Goal: Transaction & Acquisition: Subscribe to service/newsletter

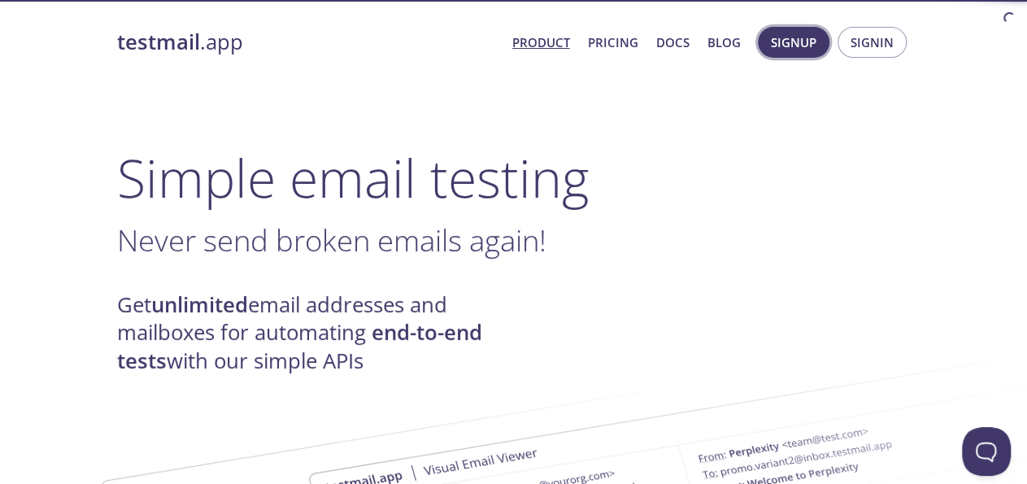
click at [793, 35] on span "Signup" at bounding box center [794, 42] width 46 height 21
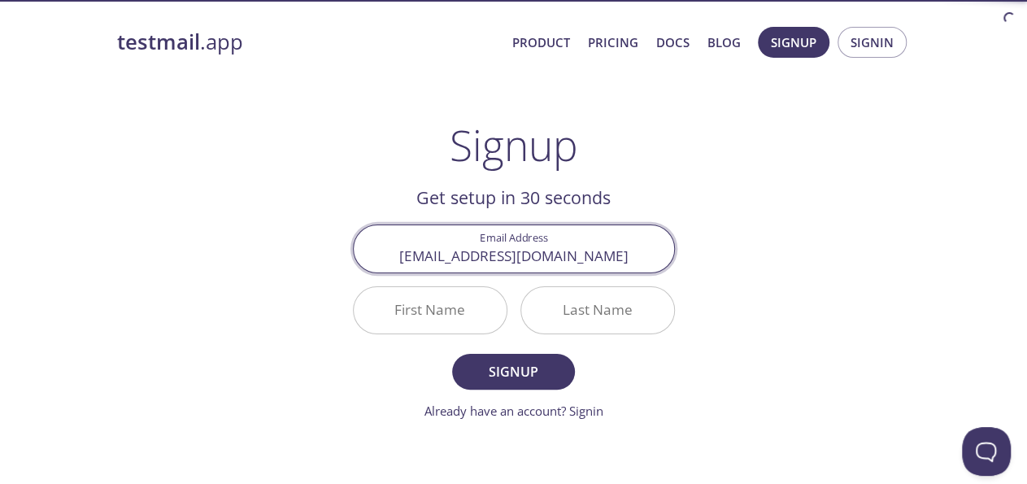
type input "[EMAIL_ADDRESS][DOMAIN_NAME]"
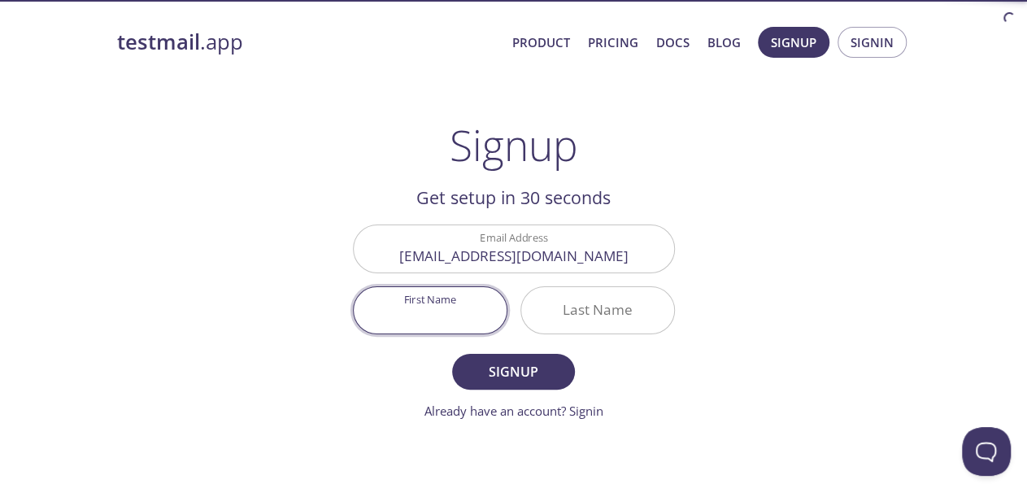
click at [423, 320] on input "First Name" at bounding box center [430, 310] width 153 height 46
type input "[PERSON_NAME]"
click at [611, 305] on input "Last Name" at bounding box center [597, 310] width 153 height 46
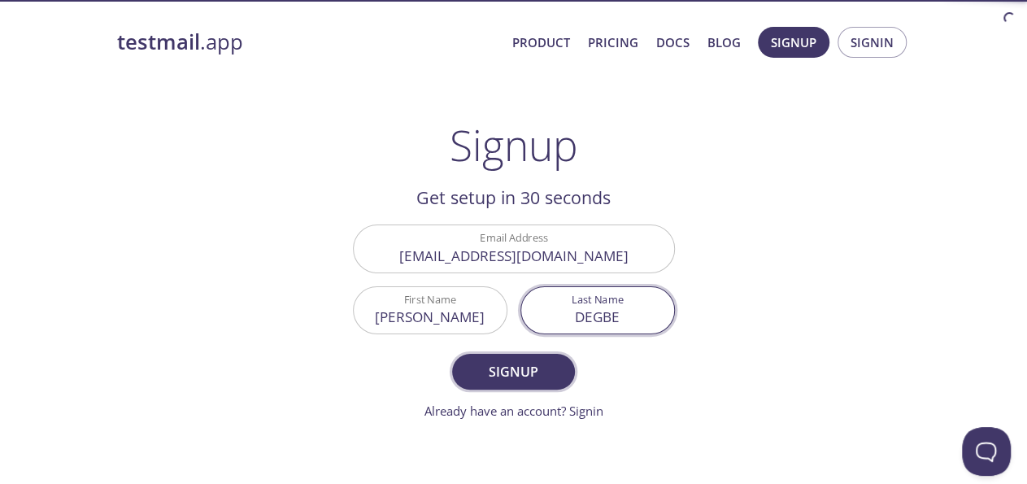
type input "DEGBE"
click at [547, 367] on span "Signup" at bounding box center [513, 371] width 86 height 23
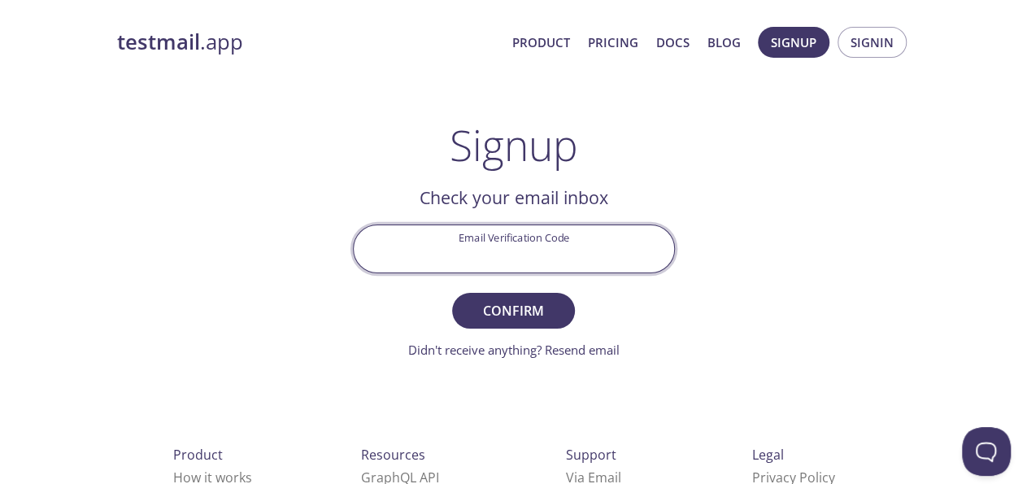
click at [496, 245] on input "Email Verification Code" at bounding box center [514, 248] width 320 height 46
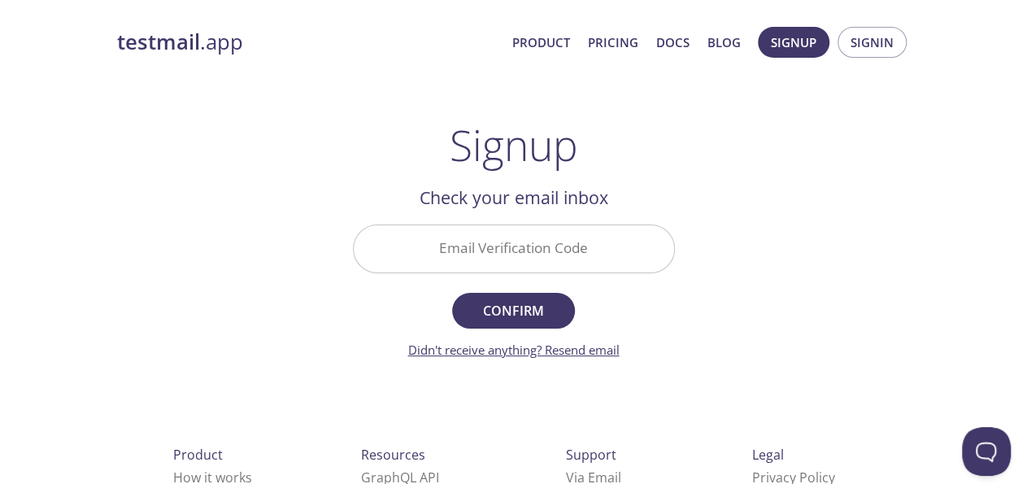
click at [564, 350] on link "Didn't receive anything? Resend email" at bounding box center [513, 350] width 211 height 16
click at [459, 258] on input "Email Verification Code" at bounding box center [514, 248] width 320 height 46
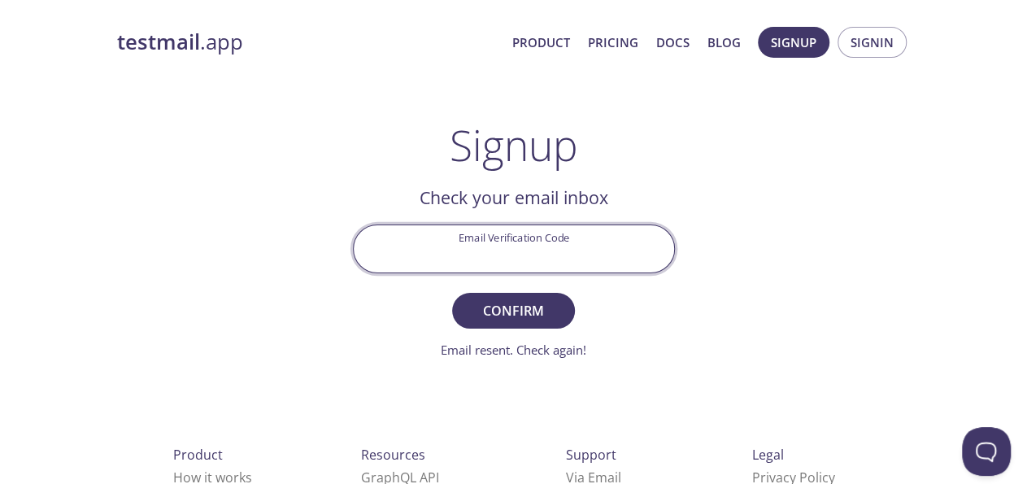
paste input "BCDSAGB"
type input "BCDSAGB"
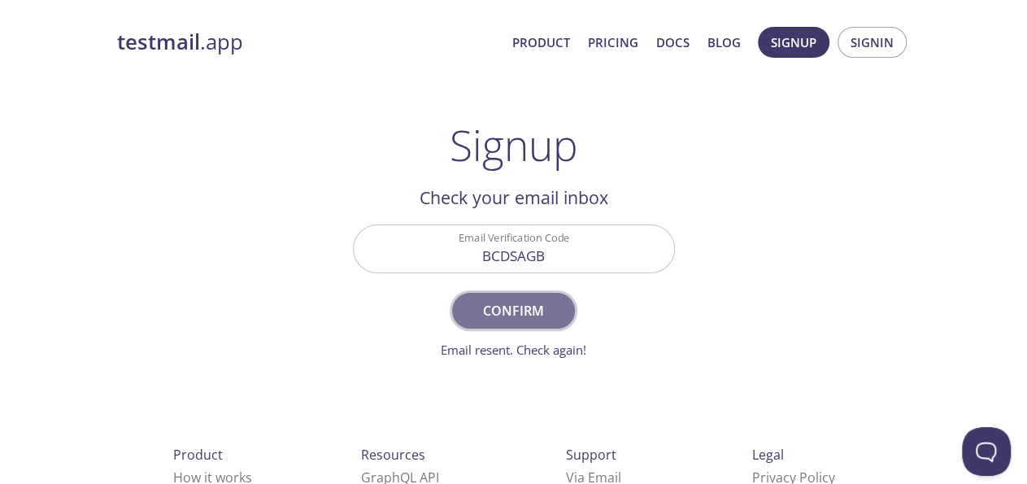
click at [502, 295] on button "Confirm" at bounding box center [513, 311] width 122 height 36
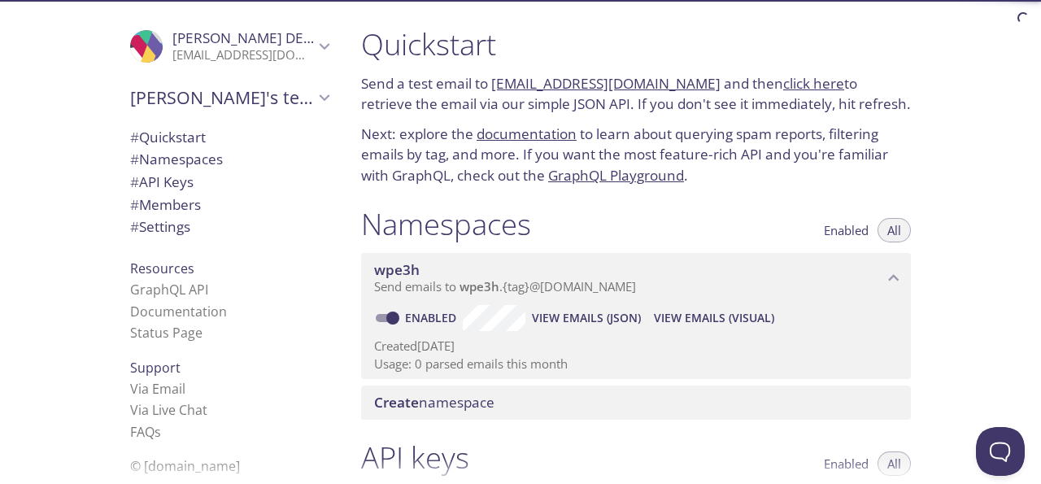
drag, startPoint x: 501, startPoint y: 290, endPoint x: 637, endPoint y: 378, distance: 161.7
click at [637, 378] on div "wpe3h Send emails to wpe3h . {tag} @[DOMAIN_NAME] Enabled View Emails (JSON) Vi…" at bounding box center [636, 316] width 550 height 126
click at [163, 131] on span "# Quickstart" at bounding box center [168, 137] width 76 height 19
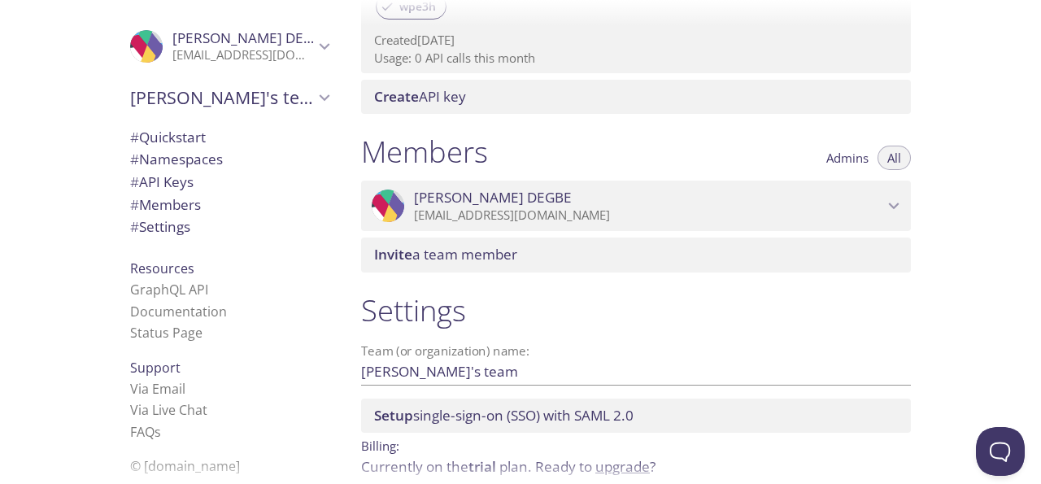
scroll to position [672, 0]
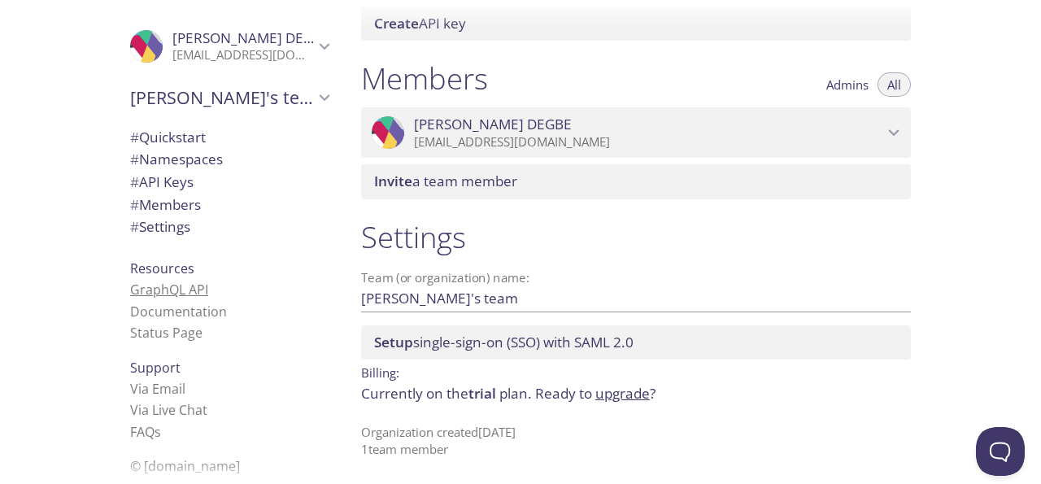
click at [161, 287] on link "GraphQL API" at bounding box center [169, 290] width 78 height 18
click at [132, 385] on link "Via Email" at bounding box center [157, 389] width 55 height 18
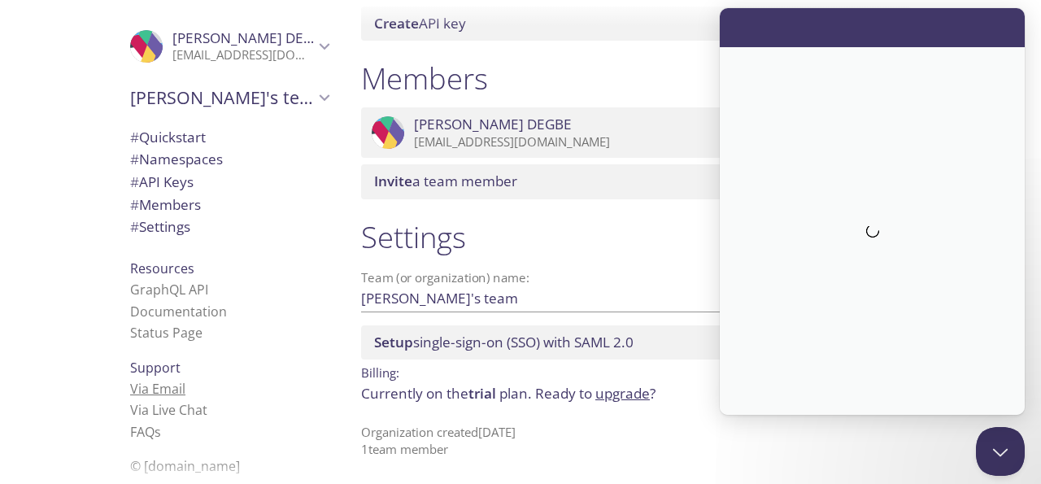
scroll to position [0, 0]
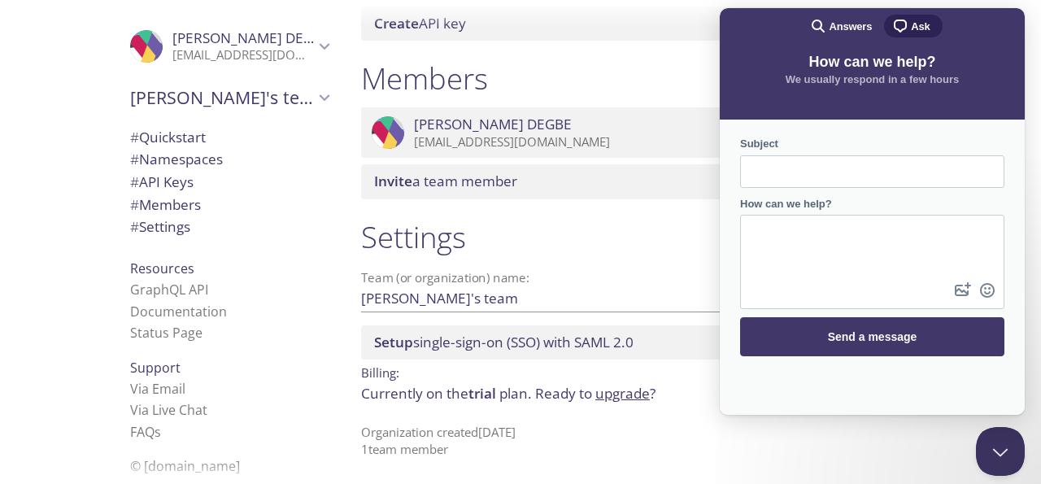
click at [825, 173] on input "Subject" at bounding box center [872, 171] width 238 height 29
type input "Aloa"
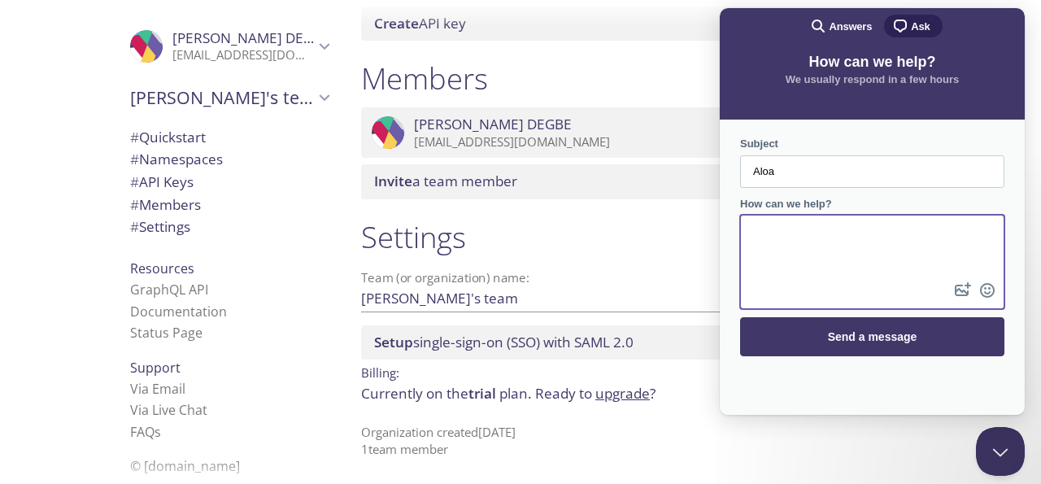
click at [851, 243] on textarea "How can we help?" at bounding box center [872, 247] width 261 height 63
click at [652, 241] on h1 "Settings" at bounding box center [636, 237] width 550 height 37
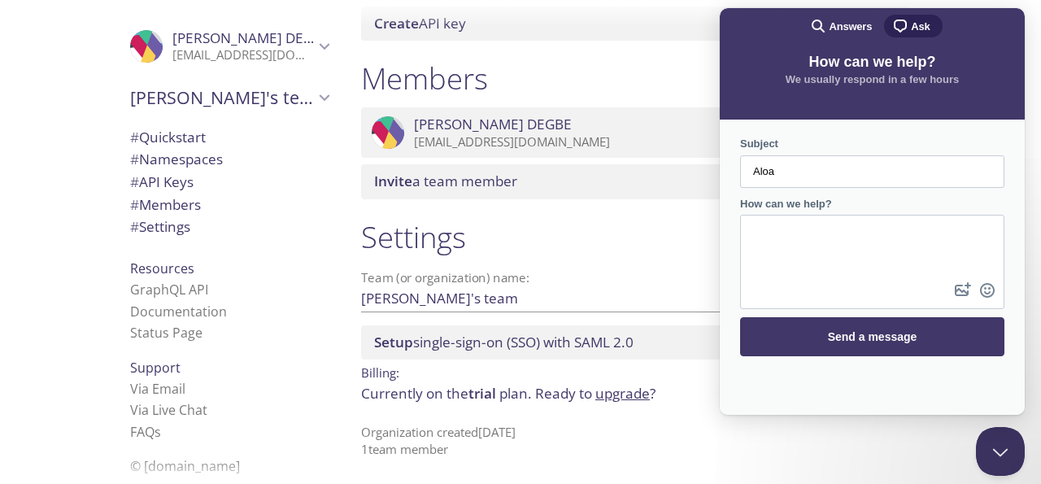
click at [903, 22] on span "chat-square" at bounding box center [900, 26] width 20 height 20
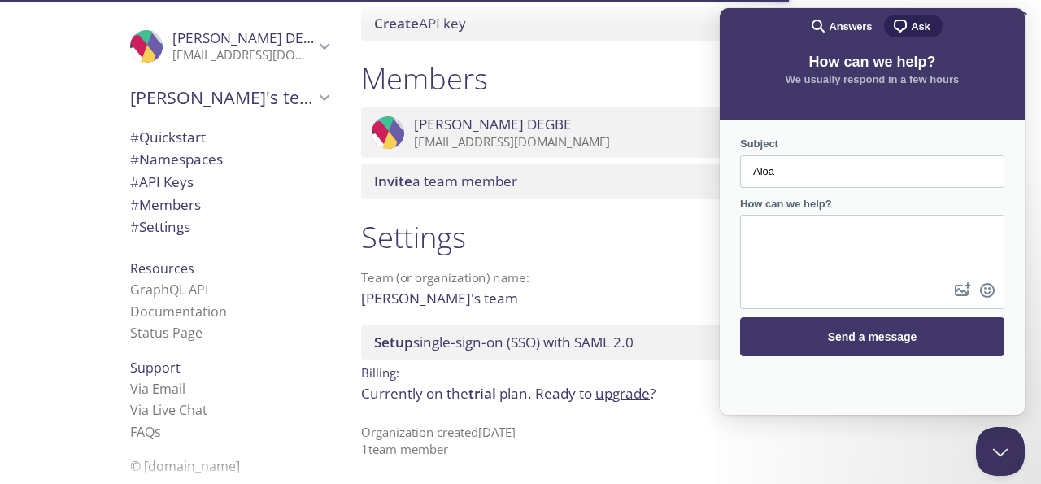
click at [659, 51] on div "Members Admins All .cls-1 { fill: #6d5ca8; } .cls-2 { fill: #3fc191; } .cls-3 {…" at bounding box center [636, 129] width 576 height 158
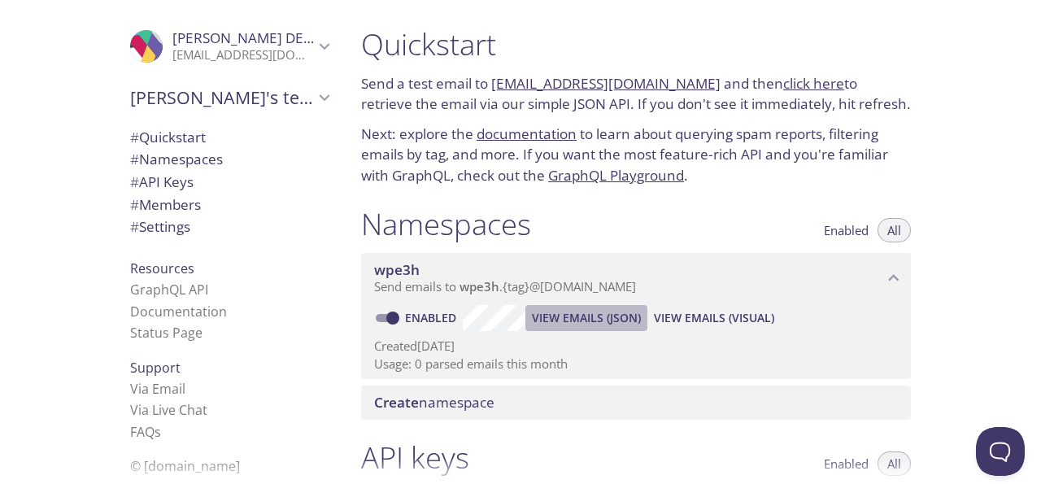
click at [573, 311] on span "View Emails (JSON)" at bounding box center [586, 318] width 109 height 20
click at [725, 317] on span "View Emails (Visual)" at bounding box center [714, 318] width 120 height 20
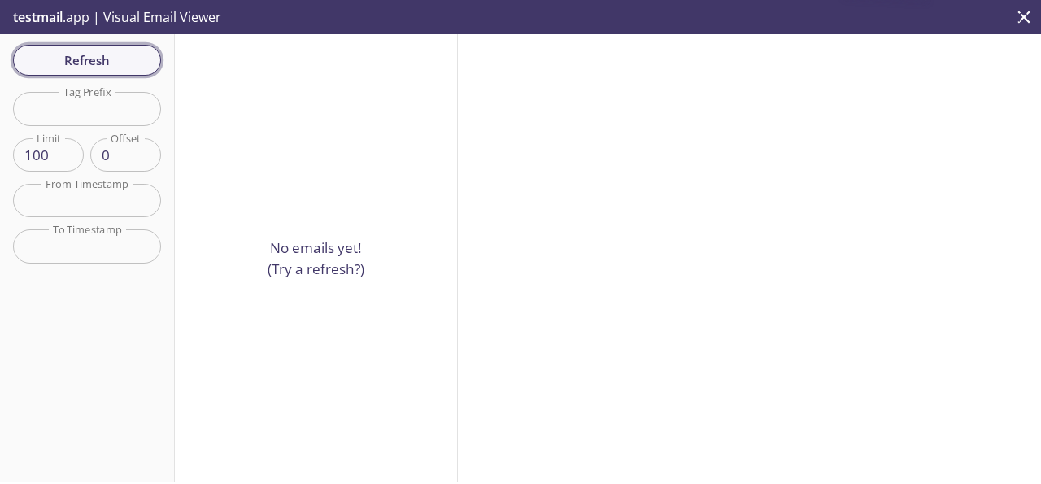
click at [123, 62] on span "Refresh" at bounding box center [87, 60] width 122 height 21
click at [87, 102] on input "text" at bounding box center [87, 108] width 148 height 33
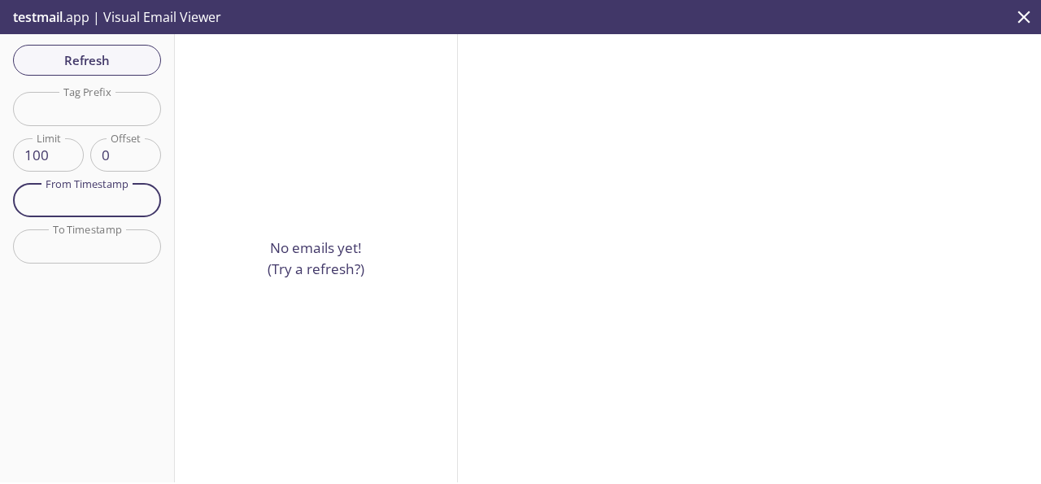
click at [94, 202] on input "text" at bounding box center [87, 200] width 148 height 33
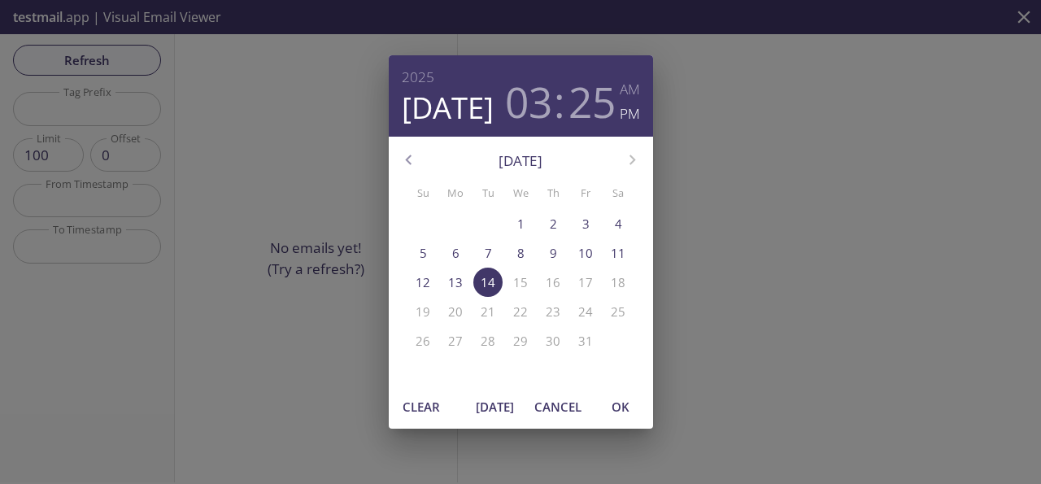
click at [617, 405] on span "OK" at bounding box center [620, 406] width 39 height 21
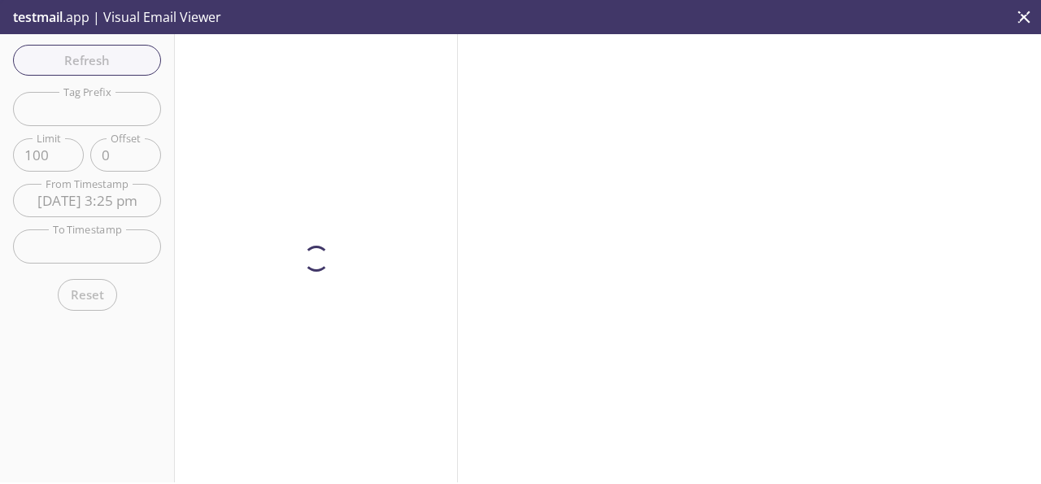
type input "14 Oct 25 3:25 pm"
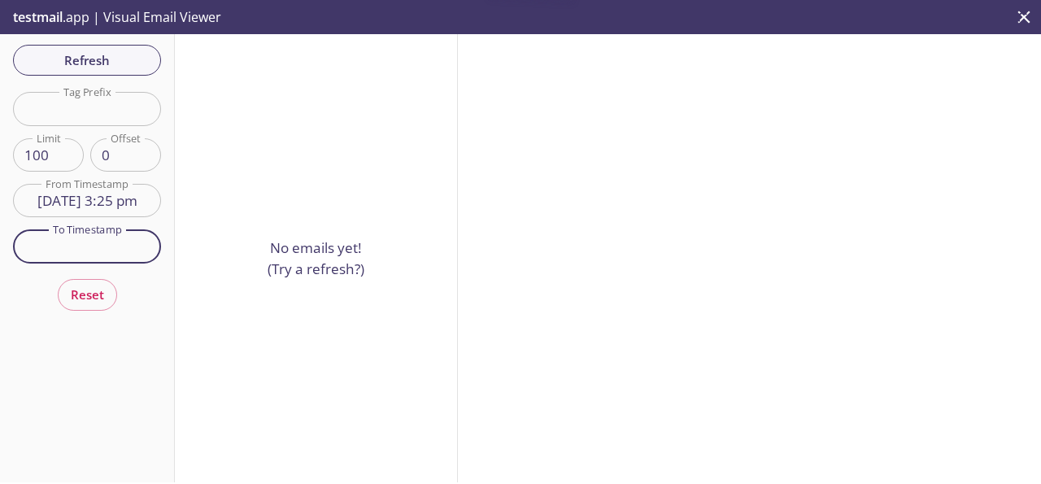
click at [129, 247] on input "text" at bounding box center [87, 245] width 148 height 33
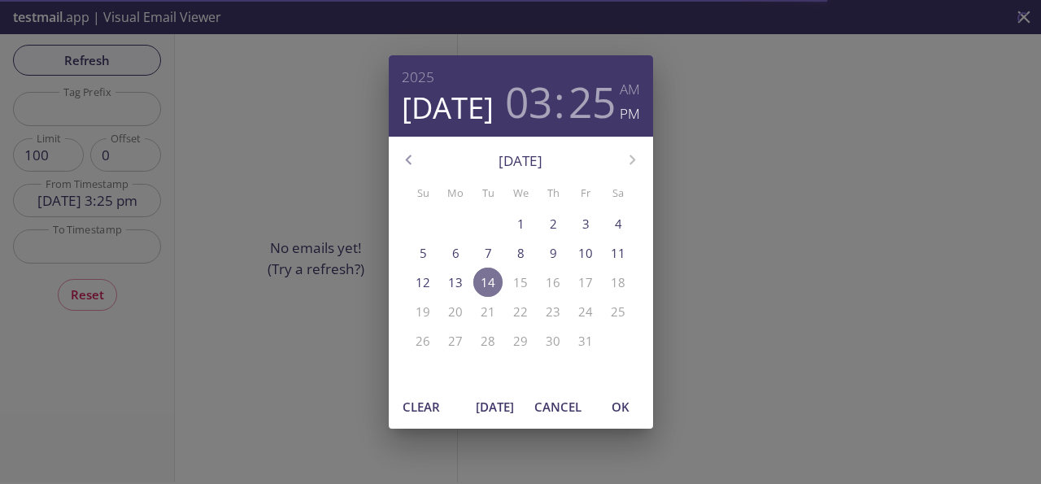
click at [482, 292] on button "14" at bounding box center [487, 282] width 29 height 29
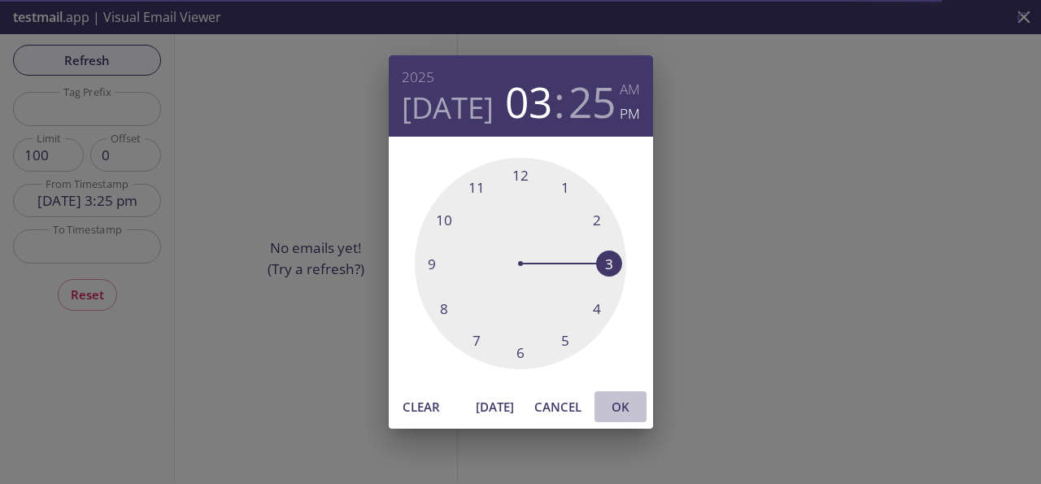
click at [635, 412] on span "OK" at bounding box center [620, 406] width 39 height 21
type input "14 Oct 25 3:25 pm"
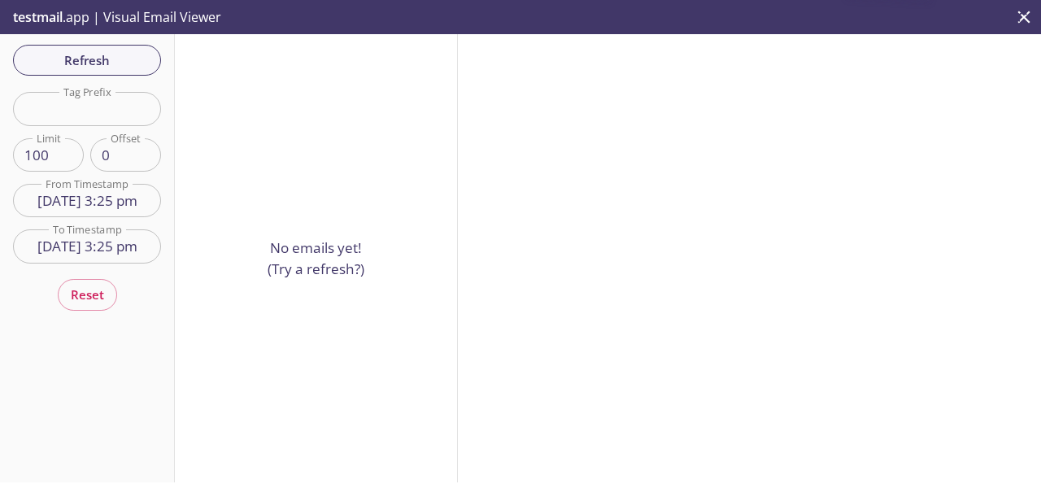
click at [97, 105] on input "text" at bounding box center [87, 108] width 148 height 33
type input "L"
click at [143, 14] on p "testmail .app | Visual Email Viewer" at bounding box center [115, 17] width 231 height 34
click at [59, 17] on span "testmail" at bounding box center [38, 17] width 50 height 18
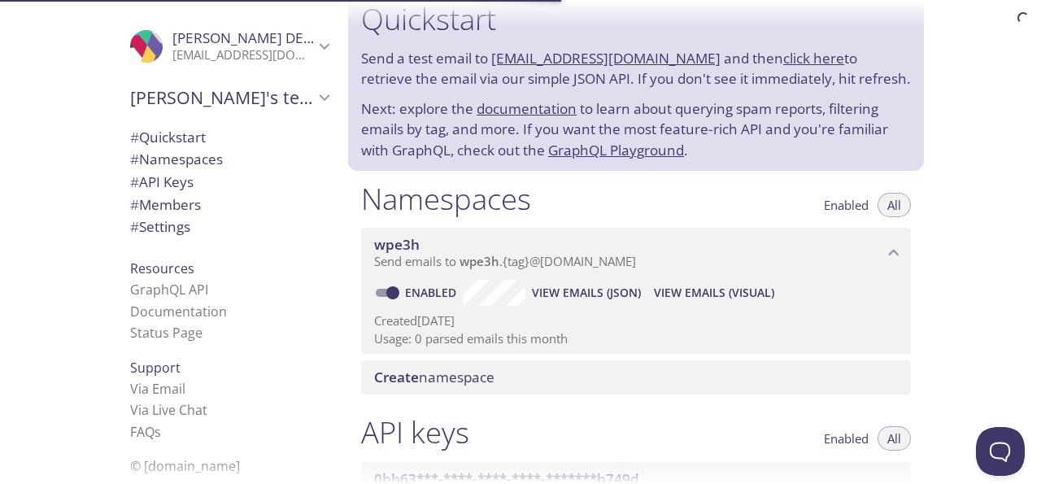
scroll to position [26, 0]
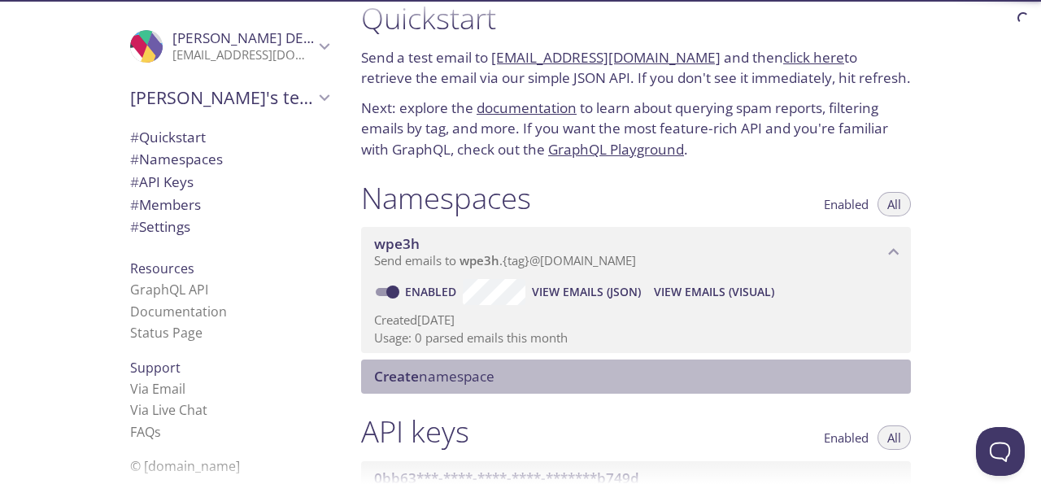
click at [436, 378] on span "Create namespace" at bounding box center [434, 376] width 120 height 19
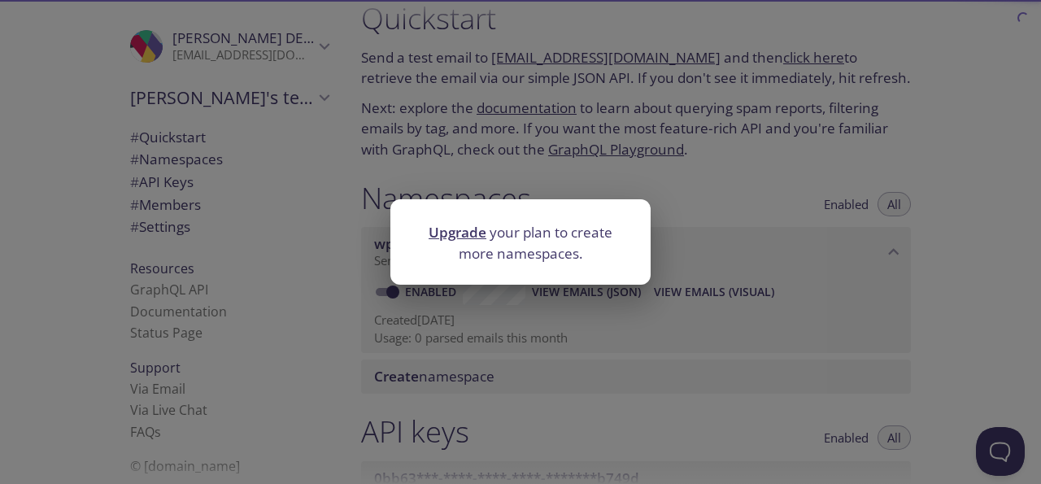
click at [564, 334] on div "Upgrade your plan to create more namespaces." at bounding box center [520, 242] width 1041 height 484
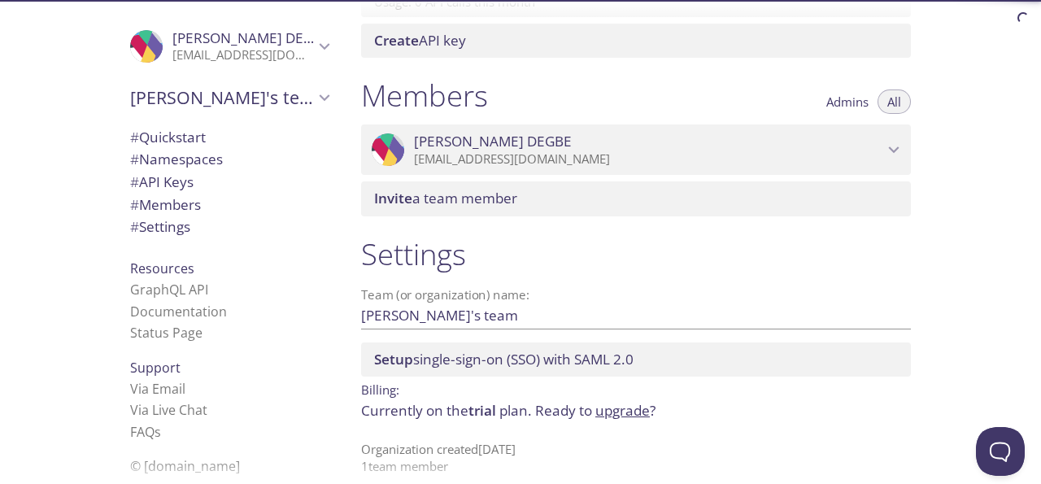
scroll to position [672, 0]
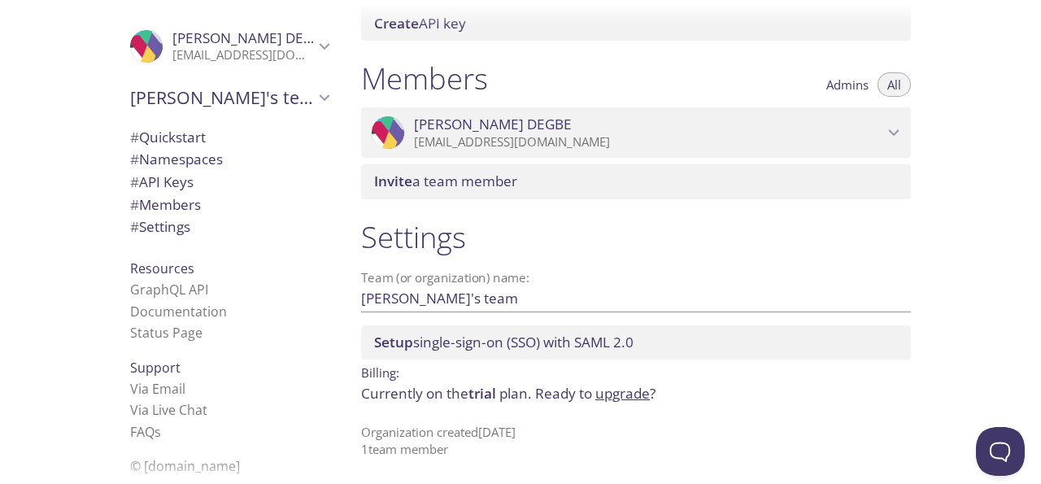
click at [177, 207] on span "# Members" at bounding box center [165, 204] width 71 height 19
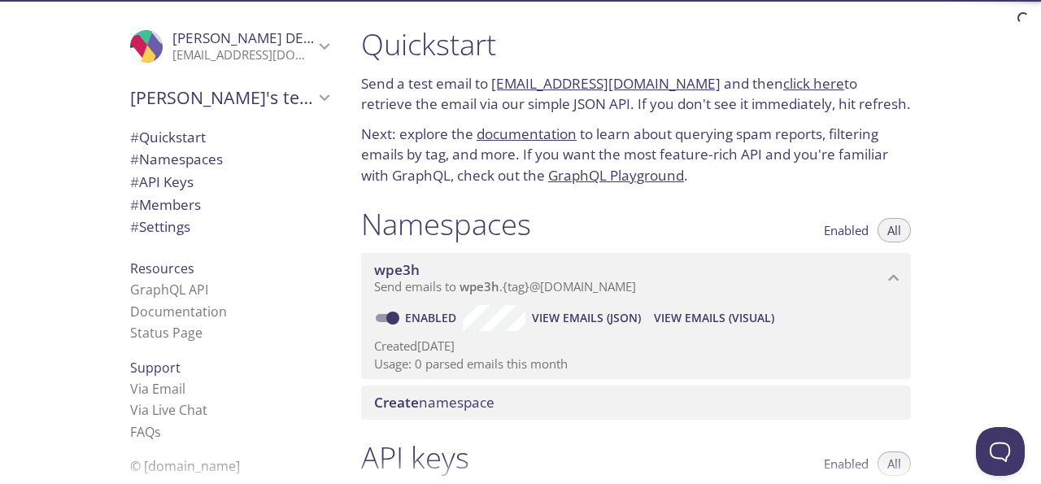
click at [637, 87] on link "[EMAIL_ADDRESS][DOMAIN_NAME]" at bounding box center [605, 83] width 229 height 19
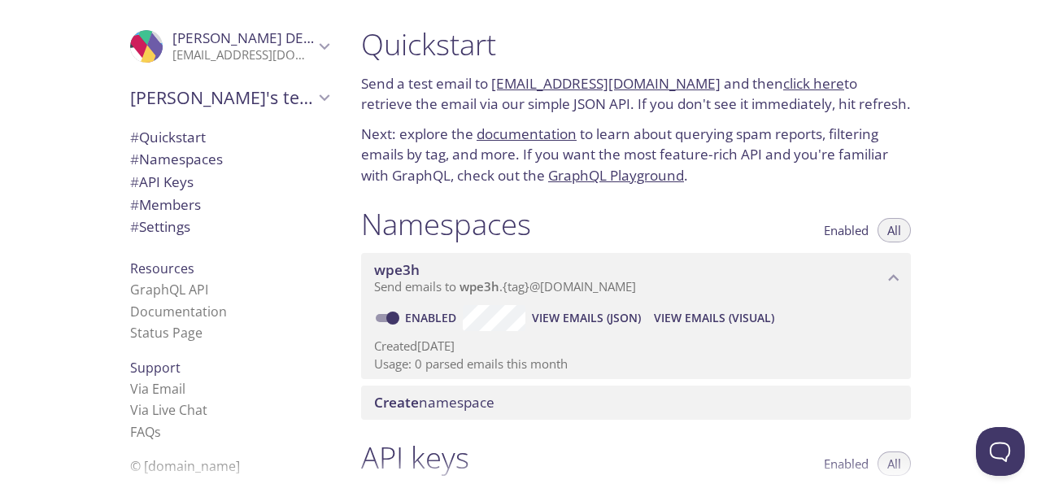
click at [671, 173] on link "GraphQL Playground" at bounding box center [616, 175] width 136 height 19
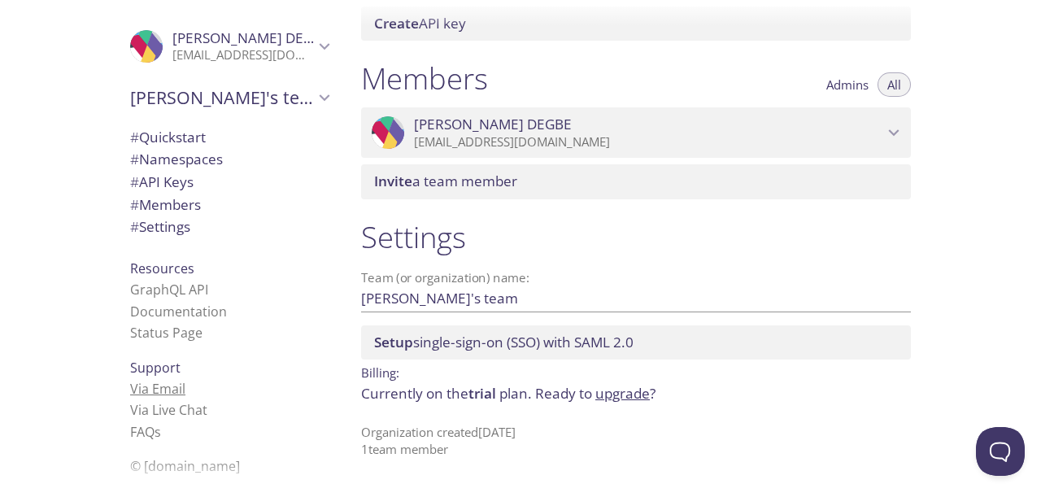
click at [138, 389] on link "Via Email" at bounding box center [157, 389] width 55 height 18
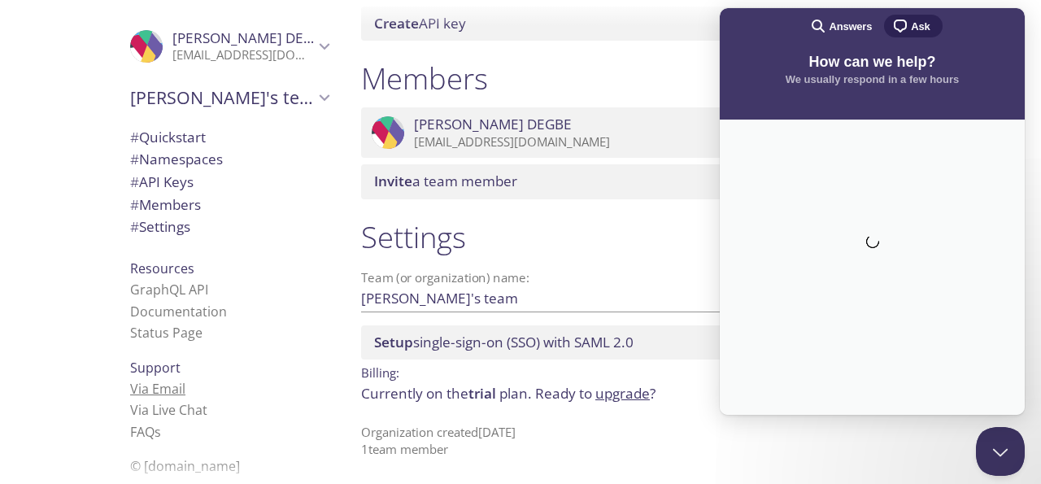
scroll to position [0, 0]
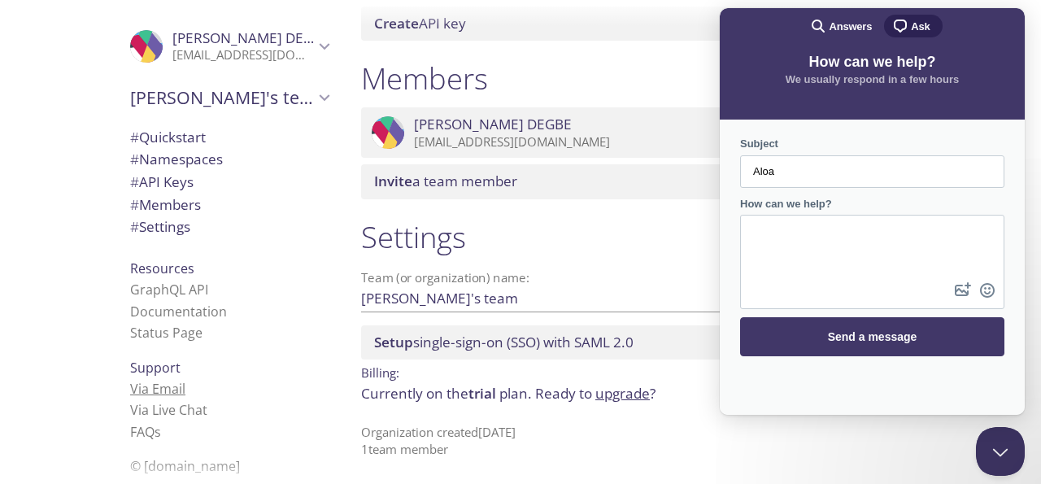
click at [138, 388] on link "Via Email" at bounding box center [157, 389] width 55 height 18
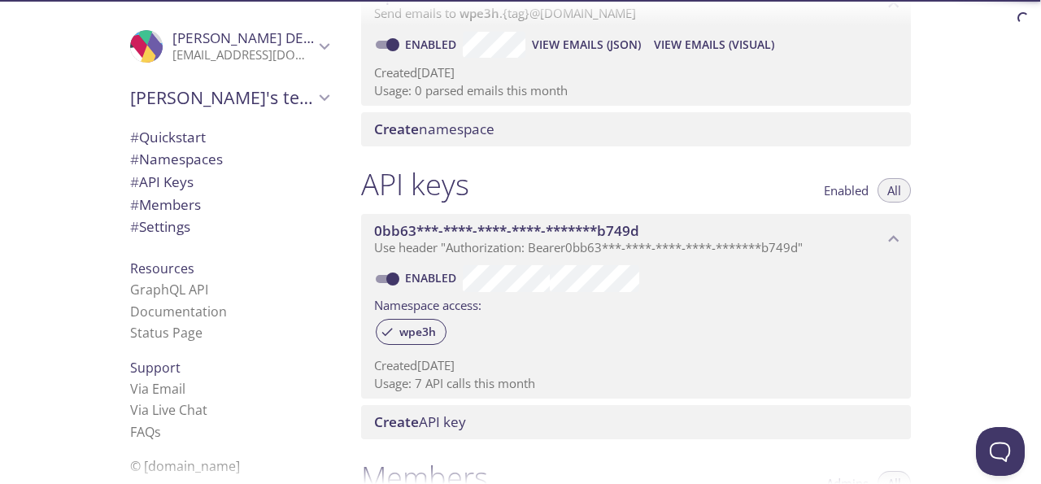
scroll to position [275, 0]
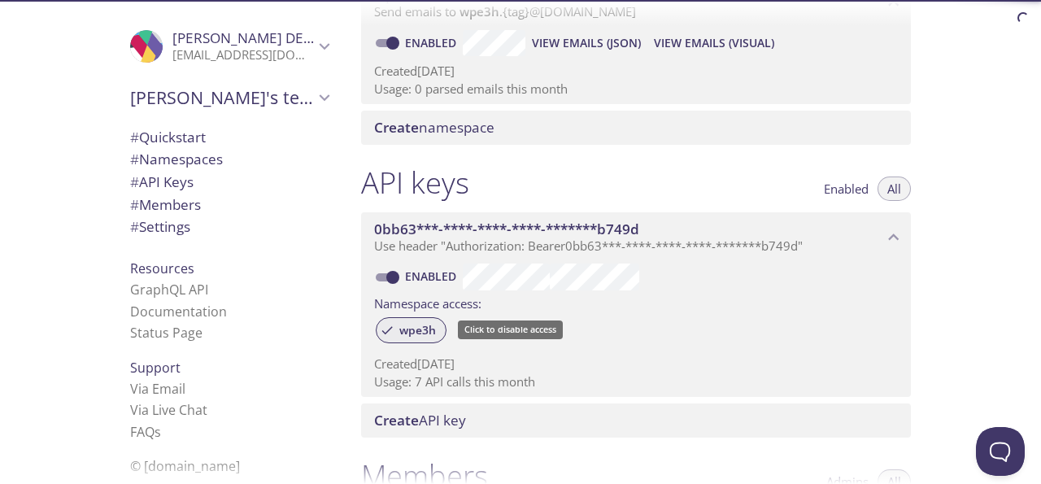
click at [425, 327] on span "wpe3h" at bounding box center [418, 330] width 56 height 15
